Goal: Information Seeking & Learning: Learn about a topic

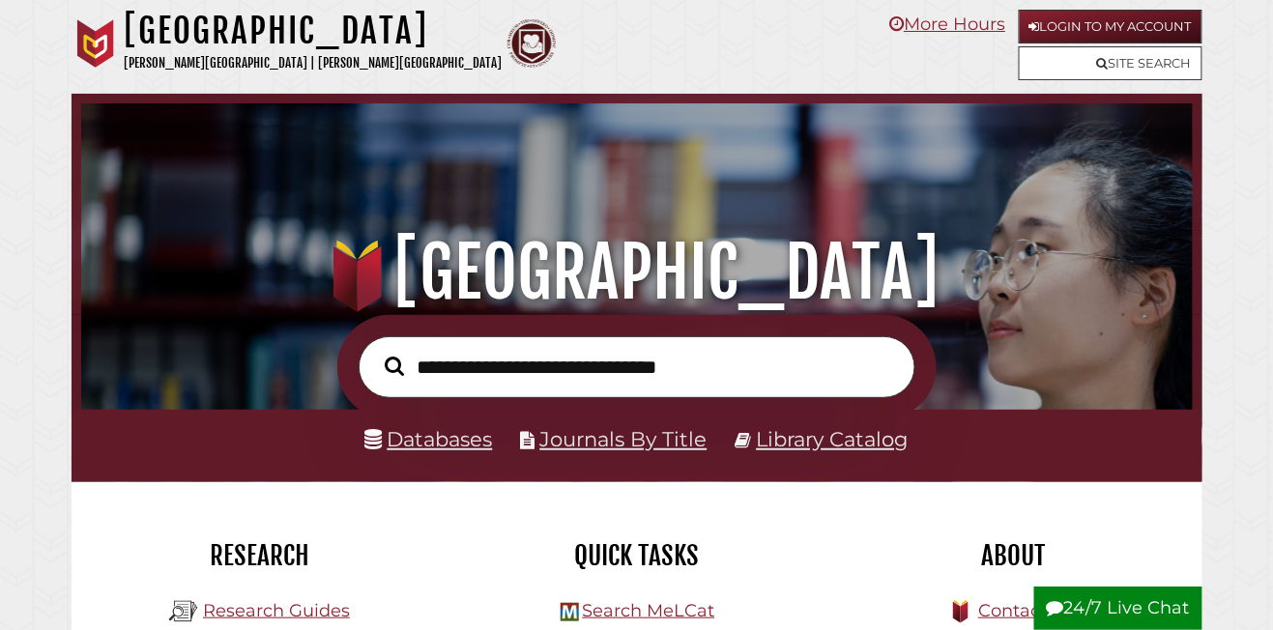
scroll to position [366, 1101]
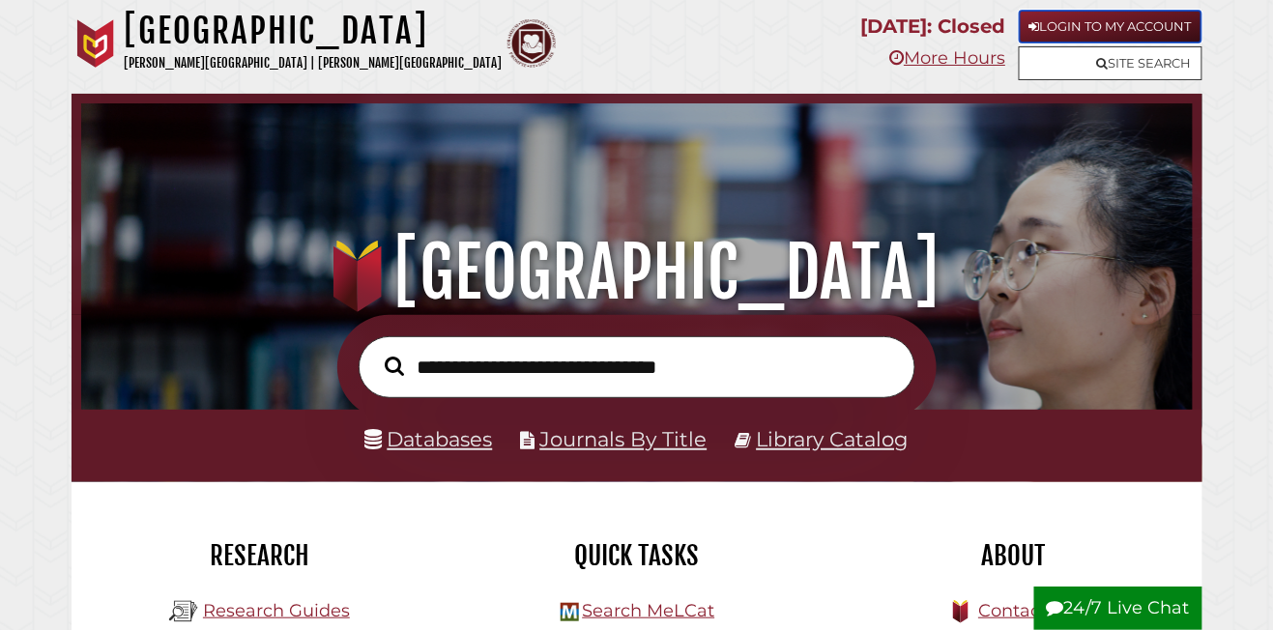
click at [1076, 40] on link "Login to My Account" at bounding box center [1111, 27] width 184 height 34
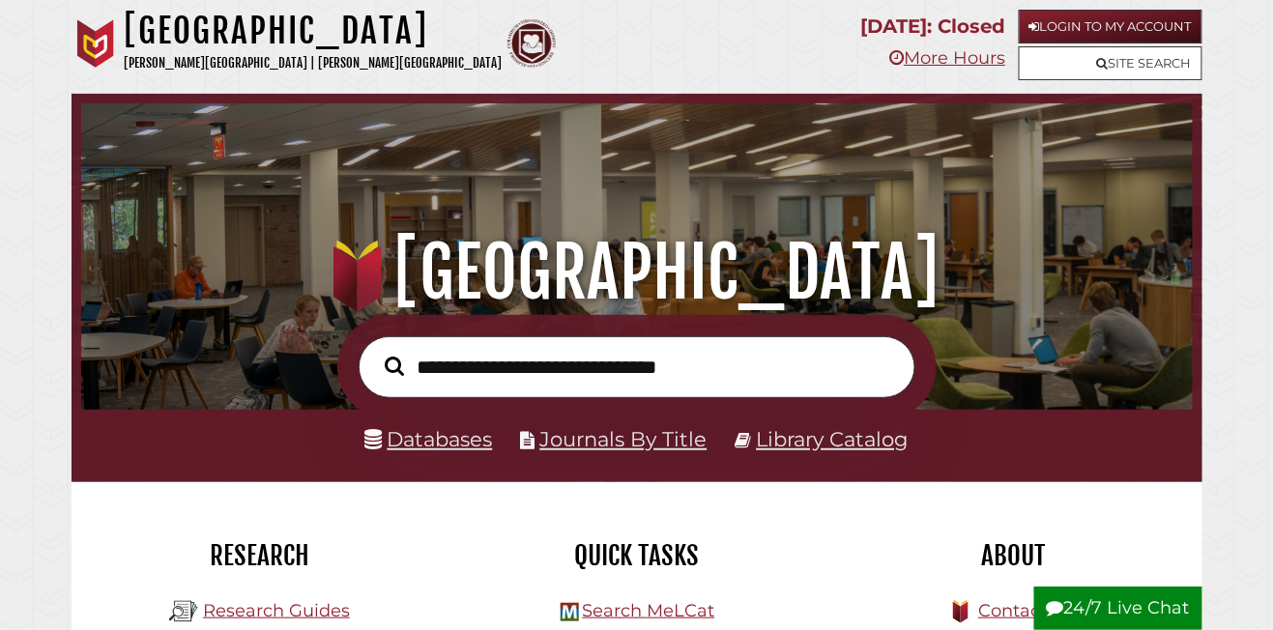
scroll to position [366, 1101]
click at [561, 383] on input "text" at bounding box center [637, 366] width 557 height 61
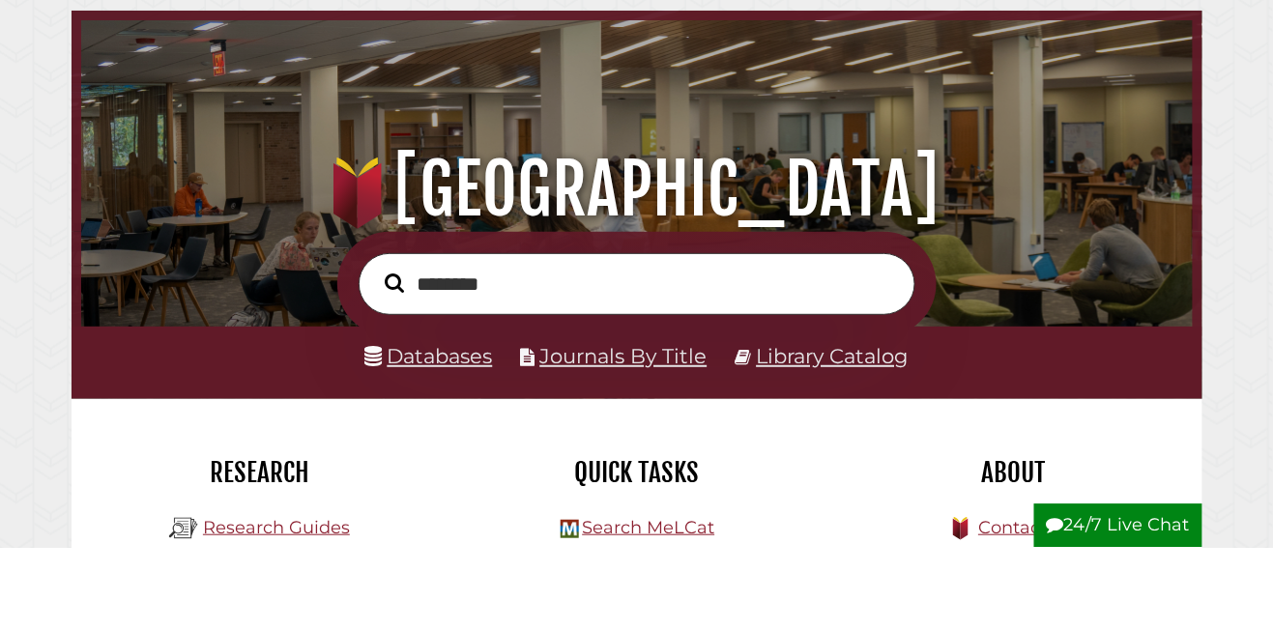
type input "********"
click at [376, 352] on button "Search" at bounding box center [395, 366] width 39 height 29
